Goal: Task Accomplishment & Management: Use online tool/utility

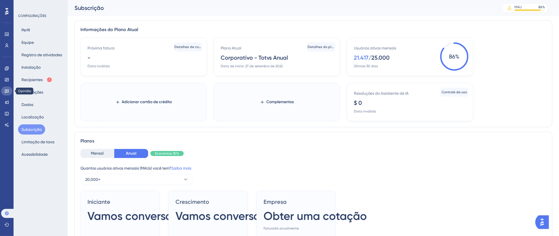
click at [5, 91] on icon at bounding box center [7, 91] width 4 height 4
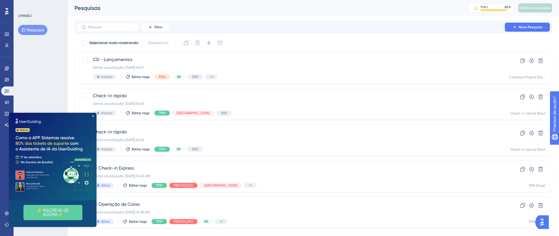
click at [94, 115] on icon "Fechar visualização" at bounding box center [93, 116] width 2 height 2
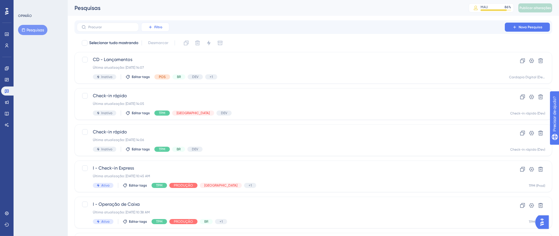
click at [154, 26] on font "Filtro" at bounding box center [158, 27] width 8 height 4
click at [159, 43] on font "Etiquetas" at bounding box center [157, 43] width 17 height 5
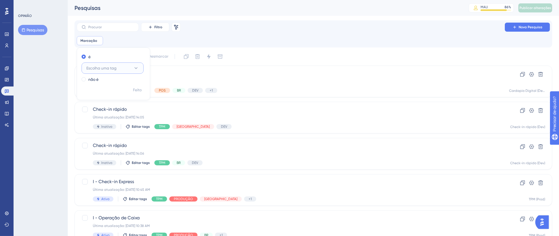
click at [118, 71] on button "Escolha uma tag" at bounding box center [113, 67] width 62 height 11
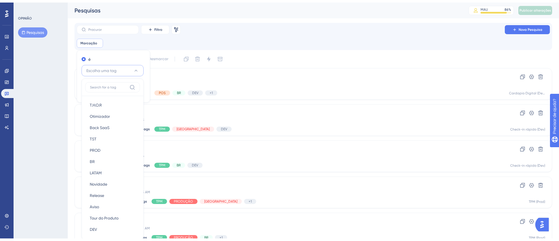
scroll to position [37, 0]
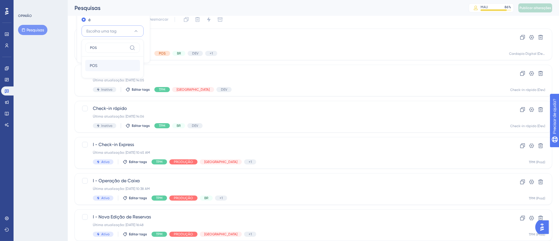
type input "POS"
click at [102, 61] on div "POS POS" at bounding box center [113, 65] width 46 height 11
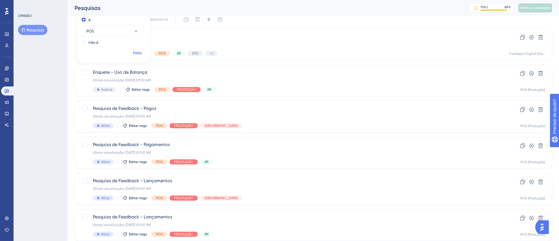
click at [140, 50] on font "Feito" at bounding box center [137, 52] width 9 height 5
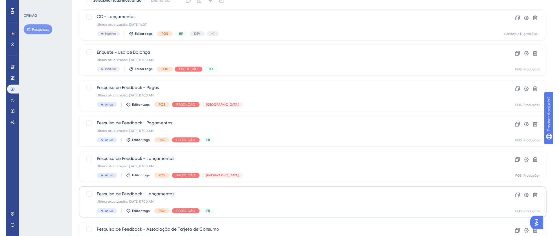
scroll to position [0, 0]
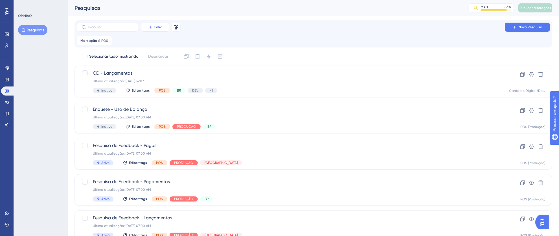
click at [157, 27] on font "Filtro" at bounding box center [158, 27] width 8 height 4
click at [156, 53] on font "Segmentos" at bounding box center [159, 54] width 20 height 5
click at [152, 69] on font "Escolha um segmento" at bounding box center [154, 68] width 39 height 5
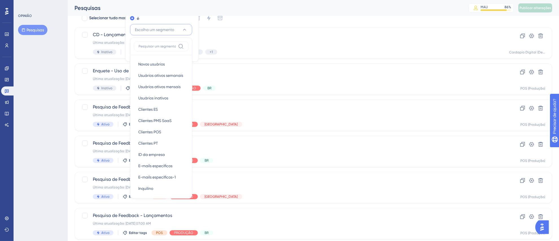
click at [173, 15] on div "Pesquisas MAU 86 % Clique para ver opções de complementos e atualizações Public…" at bounding box center [313, 8] width 491 height 16
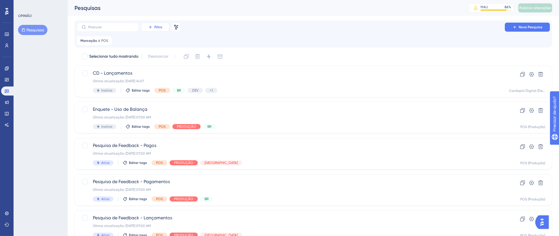
click at [162, 27] on button "Filtro" at bounding box center [155, 27] width 28 height 9
click at [161, 44] on font "Etiquetas" at bounding box center [157, 43] width 17 height 5
click at [146, 40] on icon at bounding box center [147, 40] width 2 height 2
click at [158, 27] on font "Filtro" at bounding box center [158, 27] width 8 height 4
click at [163, 74] on div "Status Status" at bounding box center [160, 76] width 23 height 11
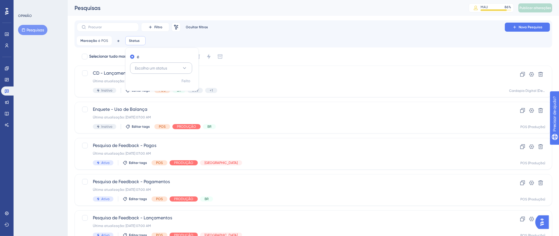
click at [180, 70] on button "Escolha um status" at bounding box center [161, 67] width 62 height 11
click at [164, 86] on div "Ativo Ativo" at bounding box center [161, 85] width 46 height 11
click at [186, 81] on font "Feito" at bounding box center [186, 80] width 9 height 5
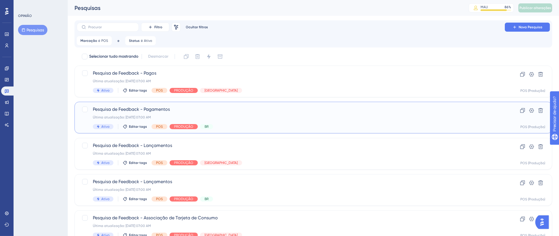
click at [274, 117] on div "Última atualização: 22 de jul. de 2025 07:00 AM" at bounding box center [291, 117] width 396 height 5
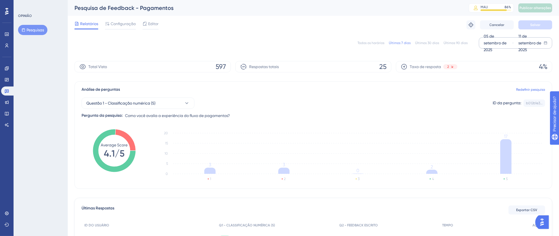
click at [493, 42] on font "05 de setembro de 2025" at bounding box center [495, 43] width 23 height 18
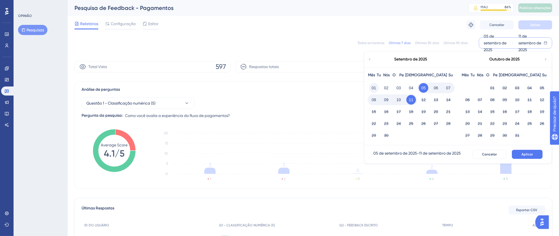
click at [373, 87] on font "01" at bounding box center [374, 87] width 5 height 5
click at [412, 98] on font "11" at bounding box center [411, 99] width 5 height 5
click at [528, 152] on font "Aplicar" at bounding box center [527, 154] width 12 height 4
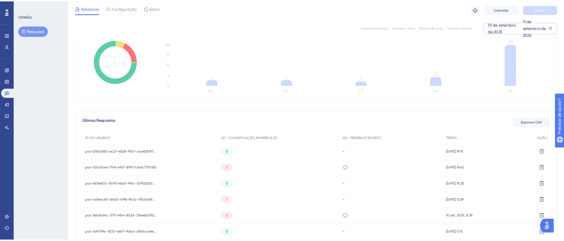
scroll to position [91, 0]
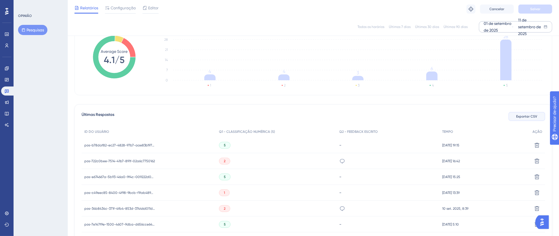
click at [522, 116] on font "Exportar CSV" at bounding box center [526, 116] width 21 height 4
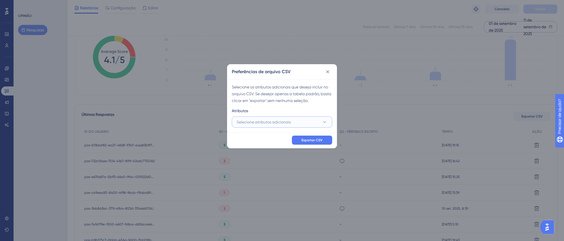
click at [244, 122] on font "Selecione atributos adicionais" at bounding box center [264, 122] width 54 height 5
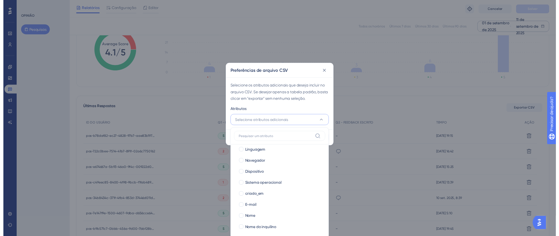
scroll to position [39, 0]
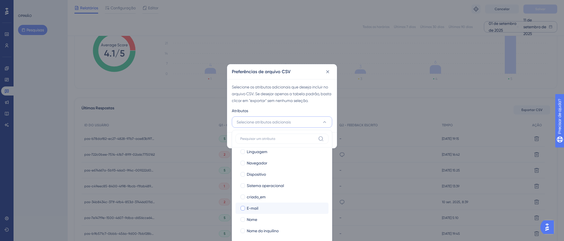
click at [242, 208] on div at bounding box center [243, 208] width 5 height 5
checkbox input "true"
click at [242, 218] on div at bounding box center [243, 219] width 5 height 5
checkbox input "true"
click at [244, 231] on div at bounding box center [243, 230] width 5 height 5
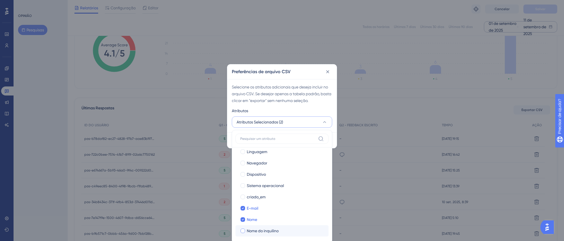
checkbox input "true"
click at [315, 110] on div "Atributos" at bounding box center [282, 111] width 100 height 9
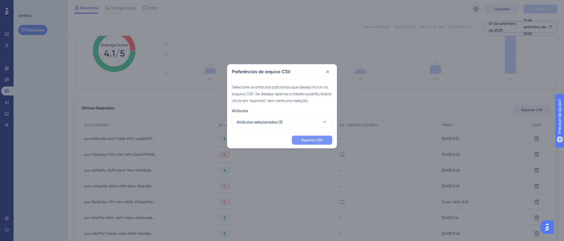
click at [319, 140] on font "Exportar CSV" at bounding box center [312, 140] width 21 height 4
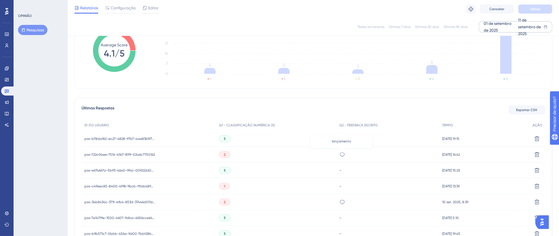
scroll to position [0, 0]
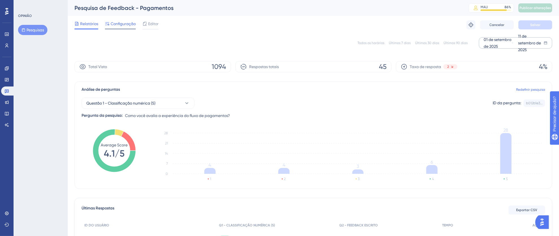
click at [114, 24] on font "Configuração" at bounding box center [123, 23] width 25 height 5
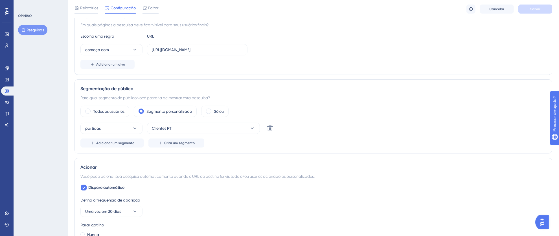
scroll to position [115, 0]
click at [8, 91] on icon at bounding box center [7, 91] width 5 height 5
